Goal: Task Accomplishment & Management: Manage account settings

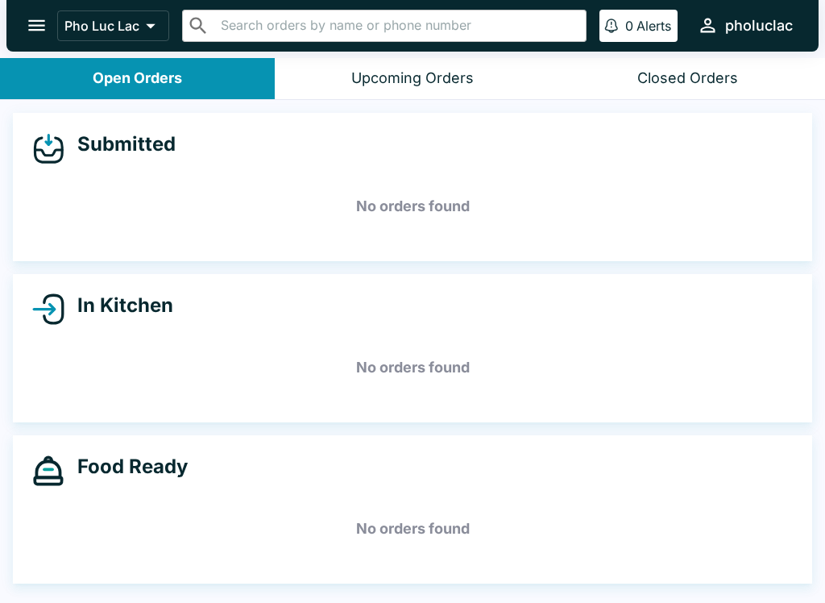
click at [31, 30] on icon "open drawer" at bounding box center [36, 25] width 17 height 11
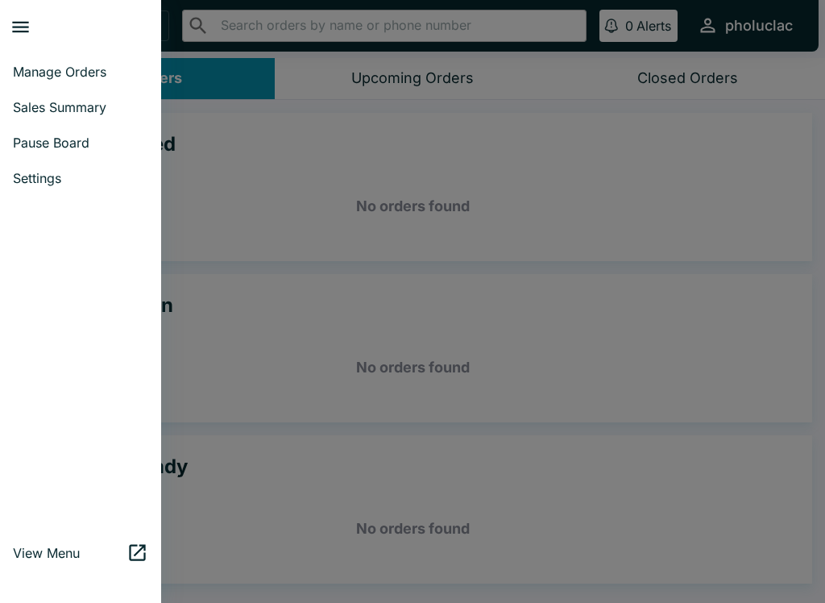
click at [29, 140] on span "Pause Board" at bounding box center [80, 143] width 135 height 16
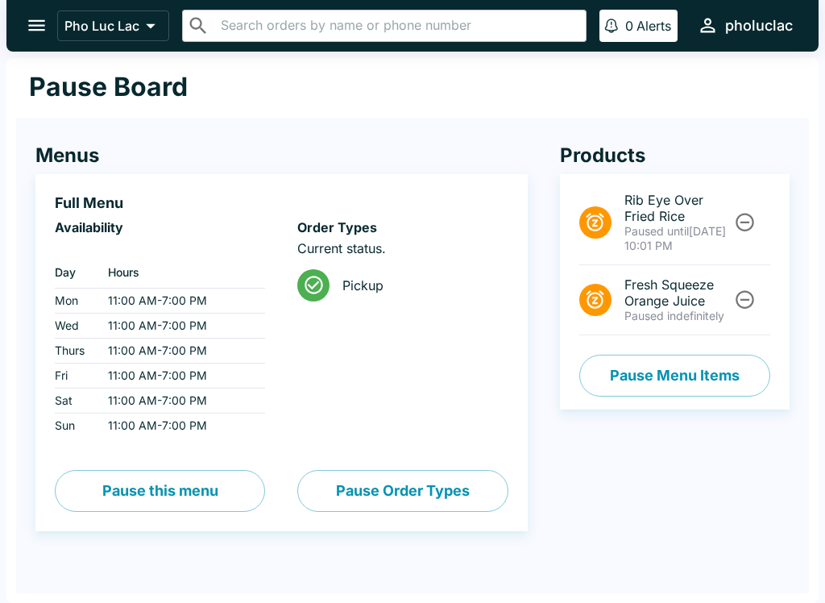
click at [718, 376] on button "Pause Menu Items" at bounding box center [674, 376] width 191 height 42
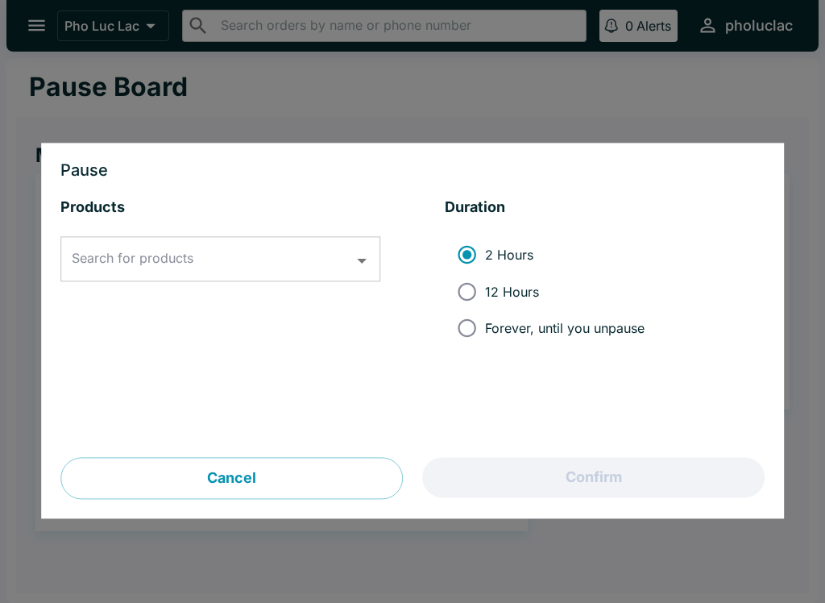
click at [101, 263] on div "Search for products Search for products" at bounding box center [220, 259] width 320 height 45
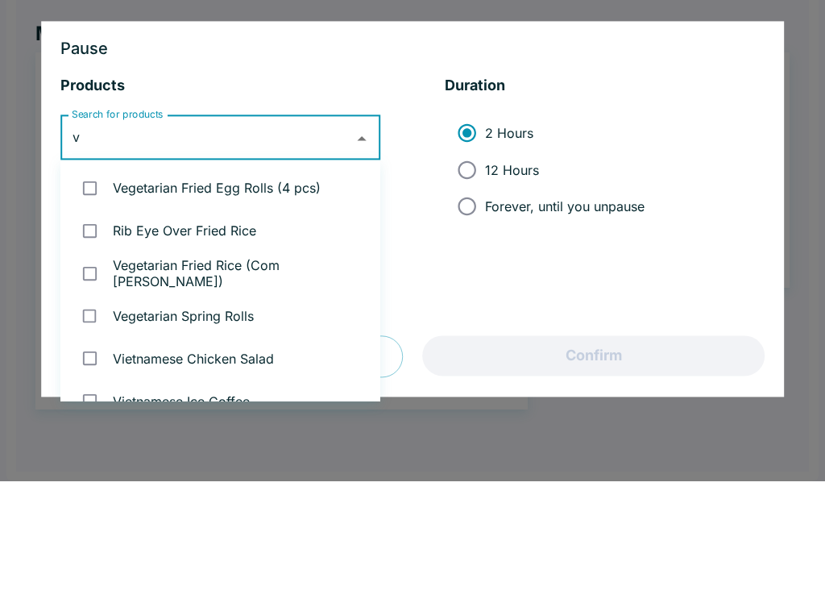
type input "ve"
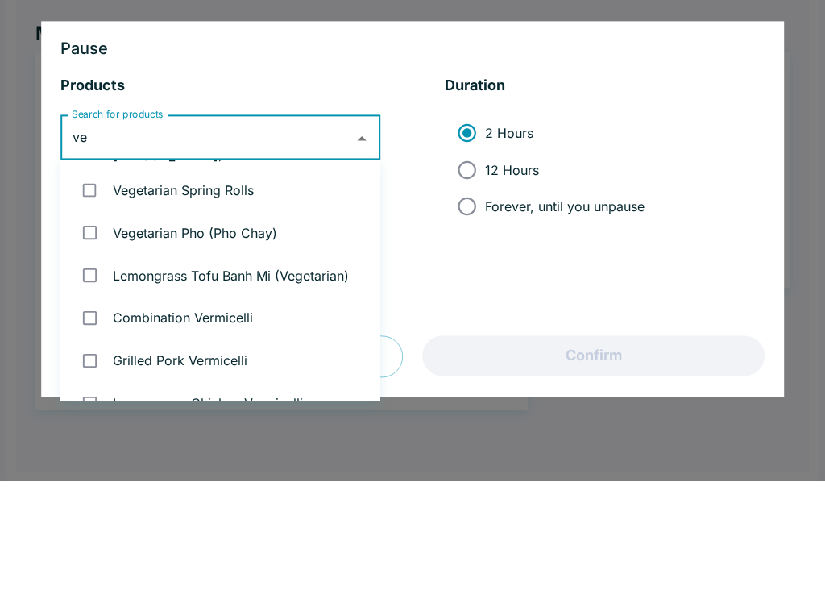
click at [89, 338] on input "checkbox" at bounding box center [89, 354] width 33 height 33
checkbox input "true"
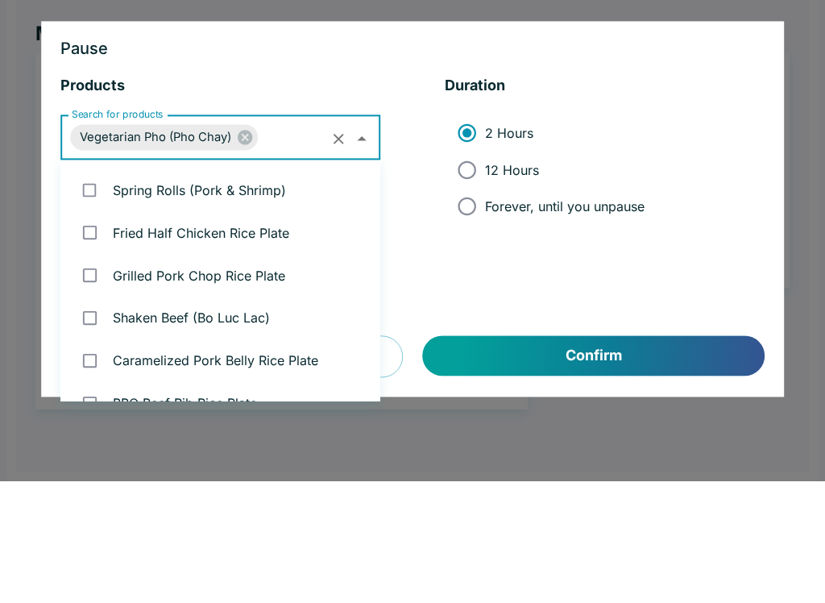
scroll to position [1597, 0]
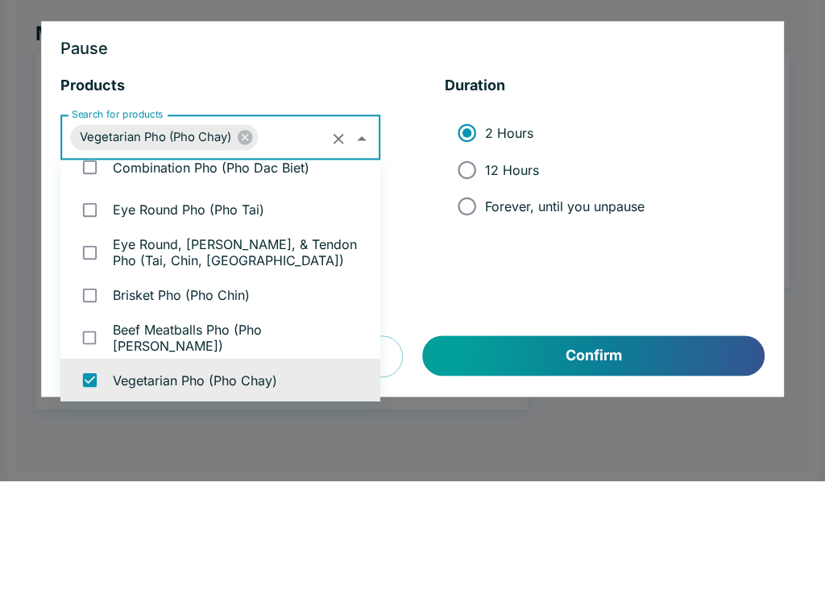
click at [463, 273] on input "12 Hours" at bounding box center [467, 291] width 36 height 36
radio input "true"
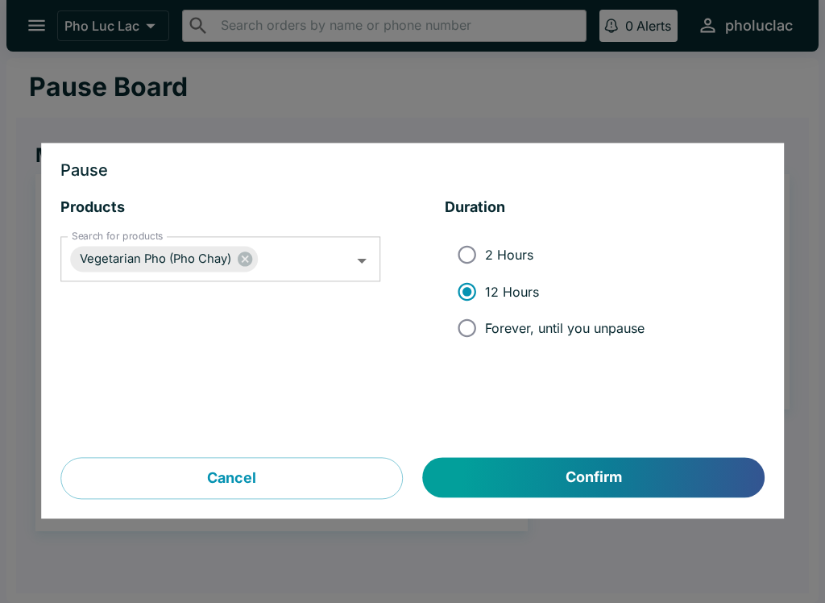
click at [687, 480] on button "Confirm" at bounding box center [594, 478] width 342 height 40
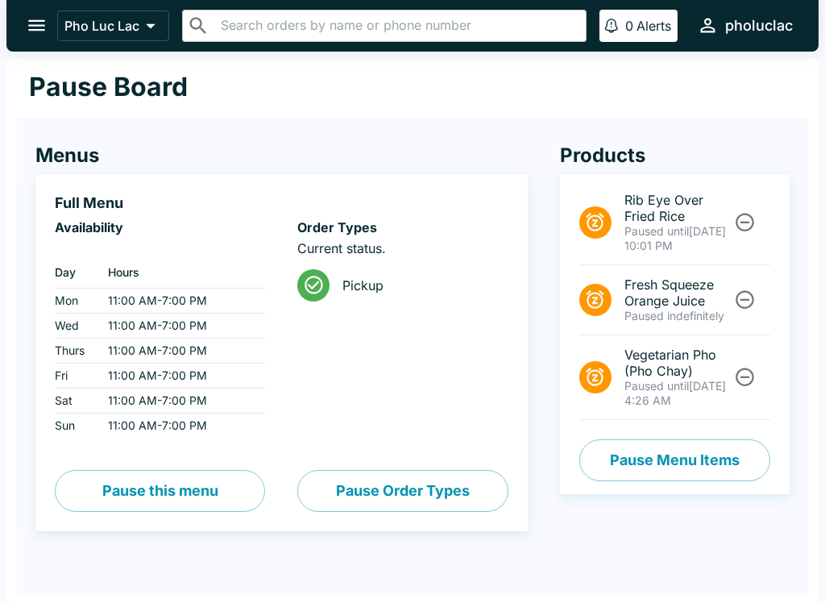
click at [25, 33] on button "open drawer" at bounding box center [36, 25] width 41 height 41
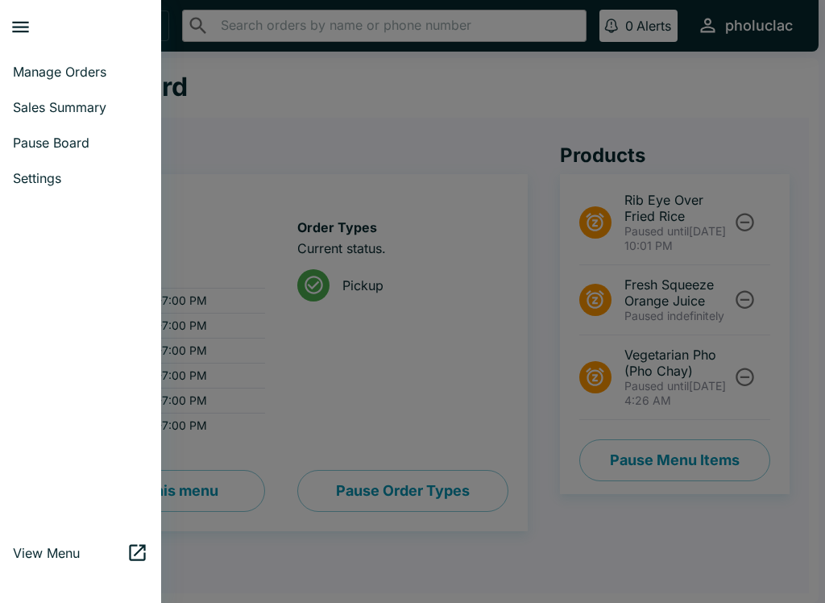
click at [62, 64] on span "Manage Orders" at bounding box center [80, 72] width 135 height 16
